Goal: Navigation & Orientation: Find specific page/section

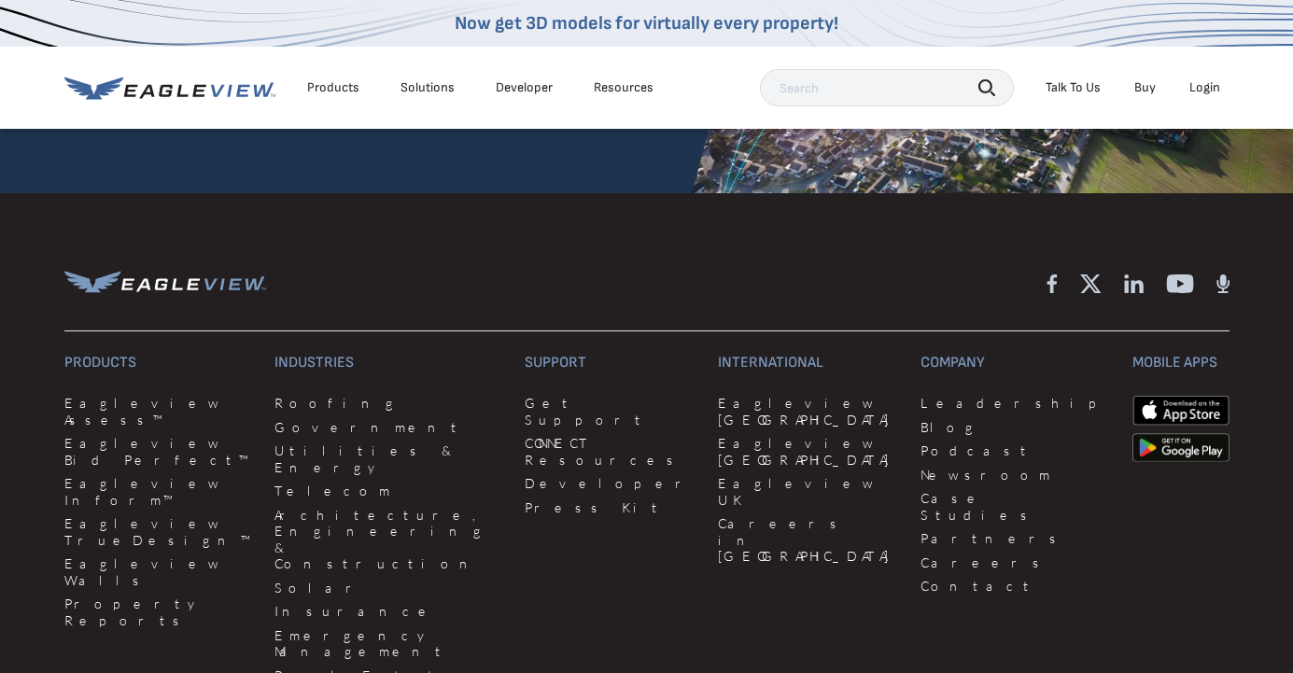
scroll to position [4717, 0]
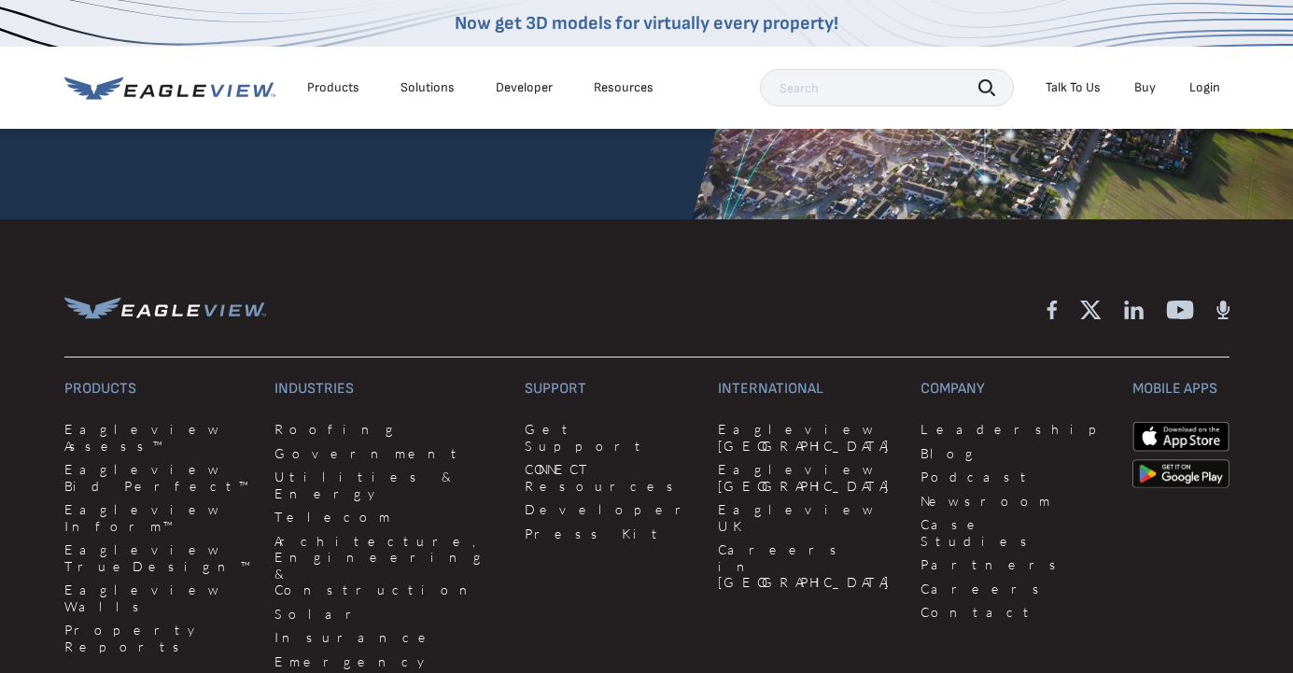
click at [1124, 300] on icon at bounding box center [1134, 310] width 20 height 20
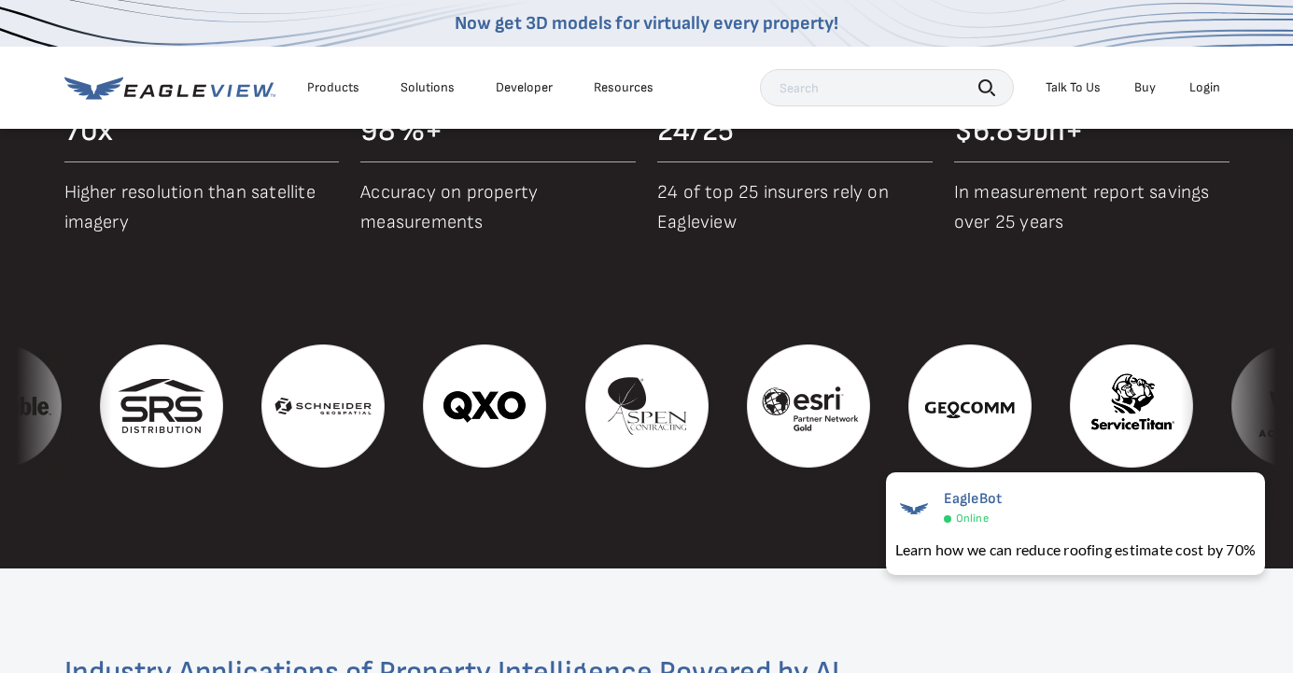
scroll to position [1903, 0]
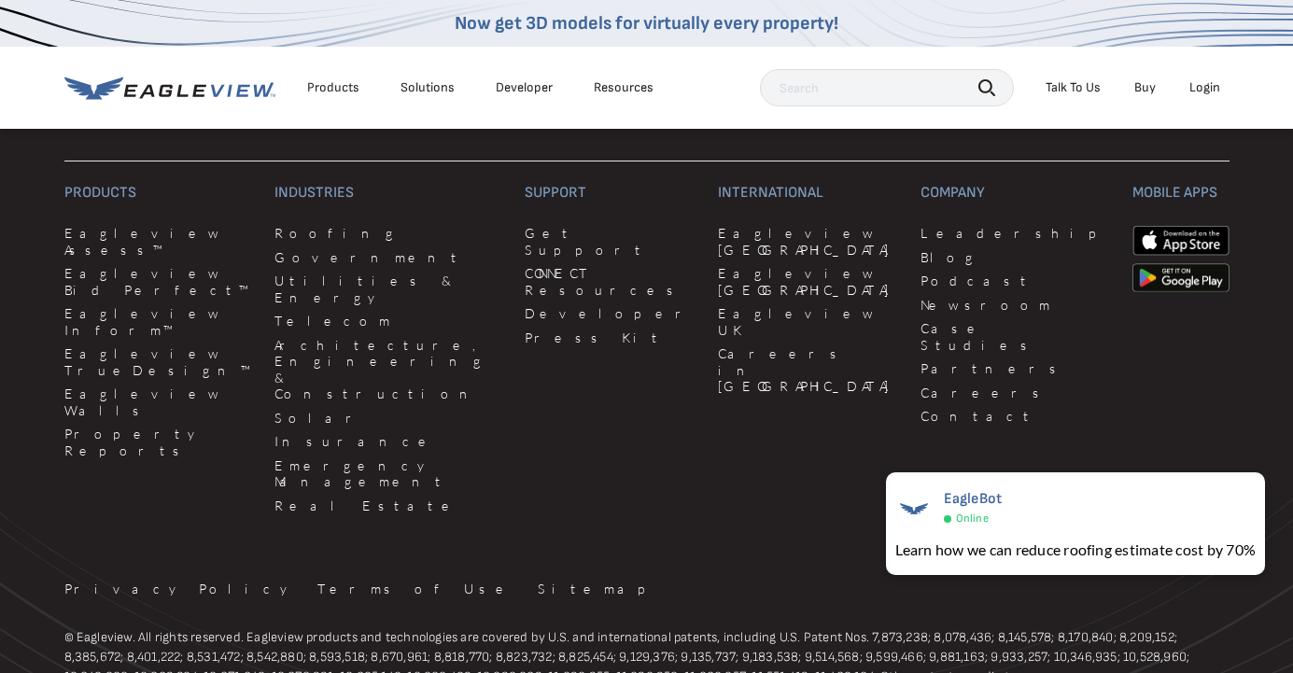
scroll to position [4931, 0]
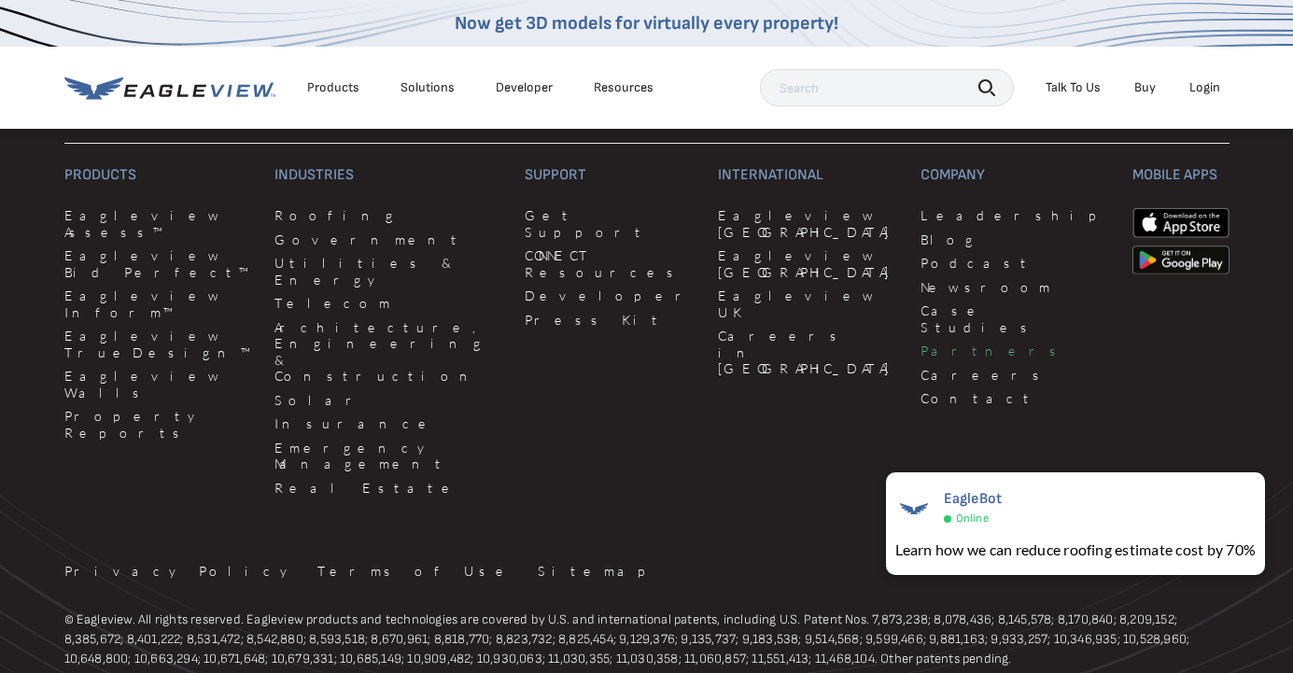
click at [921, 343] on link "Partners" at bounding box center [1015, 351] width 189 height 17
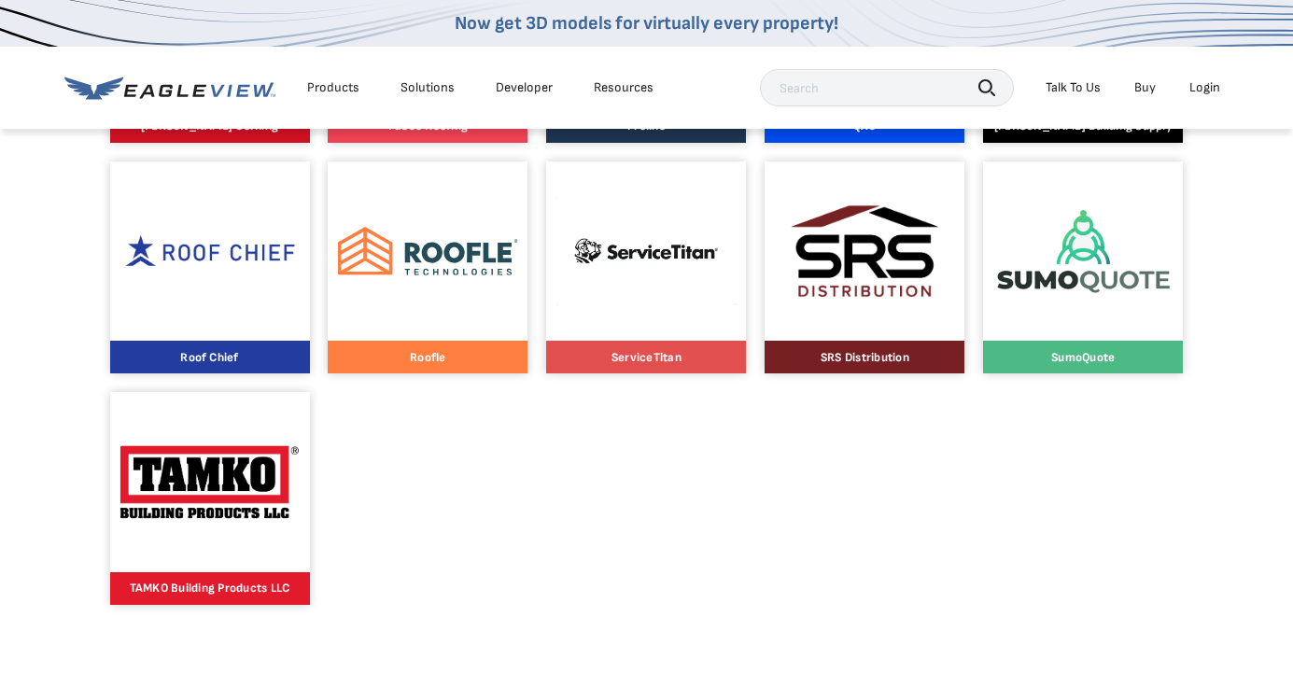
scroll to position [1776, 0]
